Goal: Information Seeking & Learning: Learn about a topic

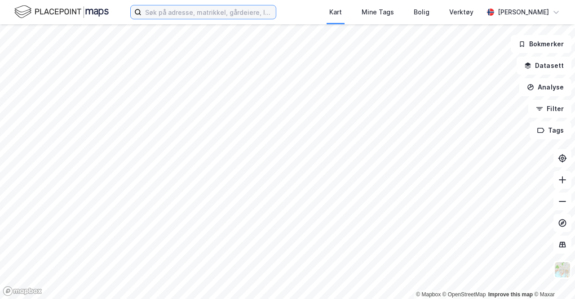
click at [178, 8] on input at bounding box center [208, 11] width 134 height 13
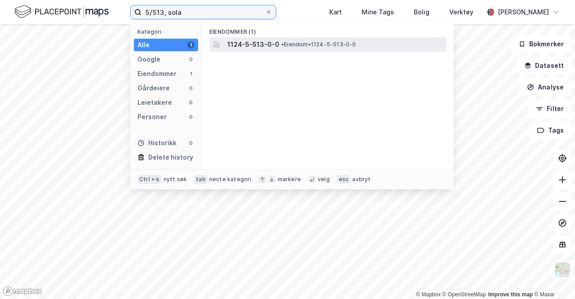
type input "5/513, sola"
click at [255, 48] on span "1124-5-513-0-0" at bounding box center [253, 44] width 52 height 11
